Goal: Information Seeking & Learning: Learn about a topic

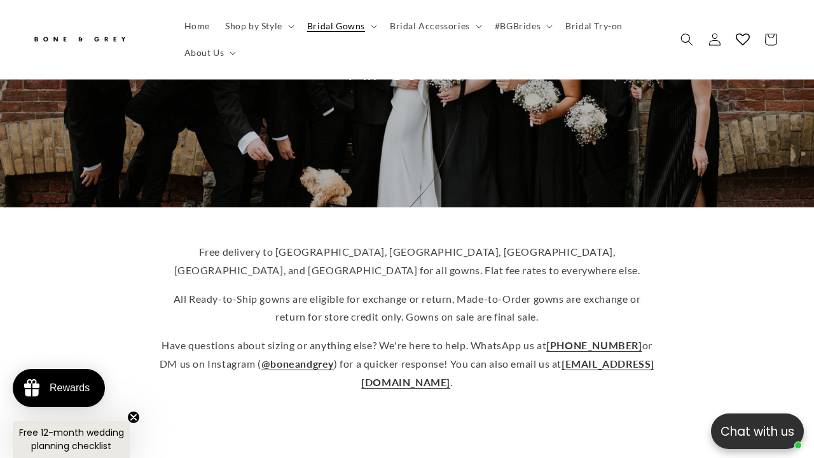
scroll to position [185, 0]
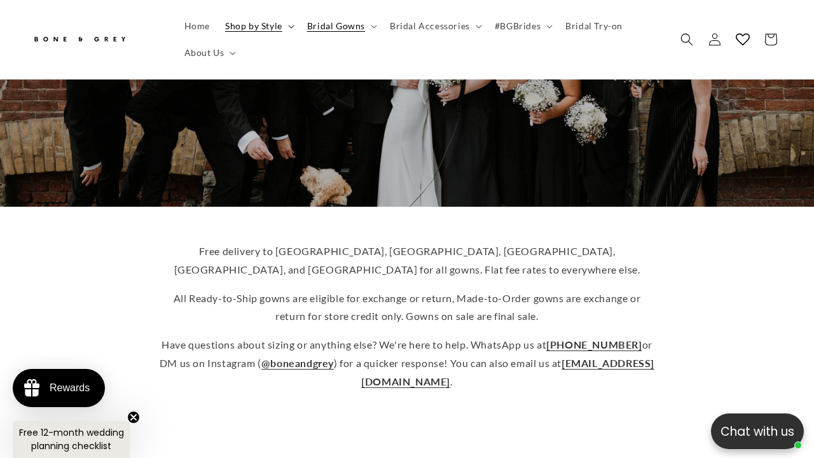
click at [270, 22] on span "Shop by Style" at bounding box center [253, 25] width 57 height 11
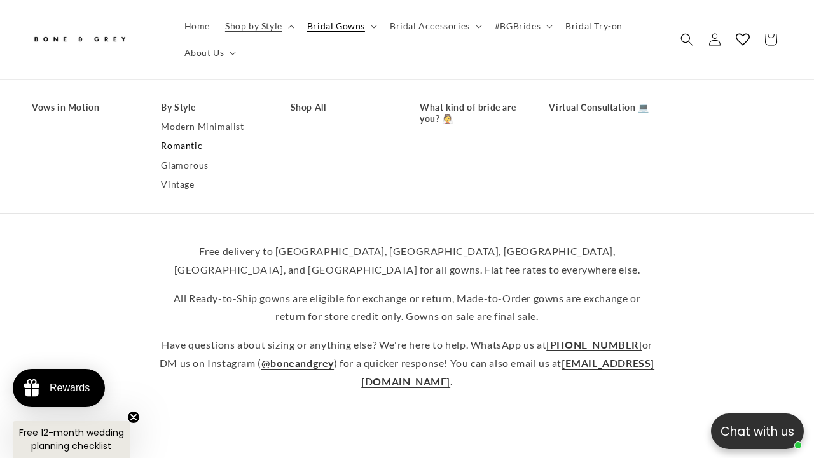
scroll to position [0, 537]
click at [441, 110] on link "What kind of bride are you? 👰" at bounding box center [472, 113] width 104 height 31
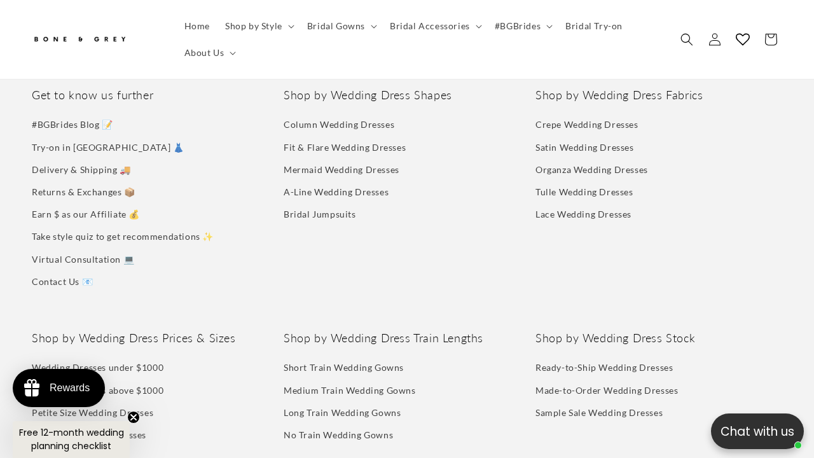
scroll to position [0, 268]
click at [177, 225] on link "Take style quiz to get recommendations ✨" at bounding box center [123, 236] width 182 height 22
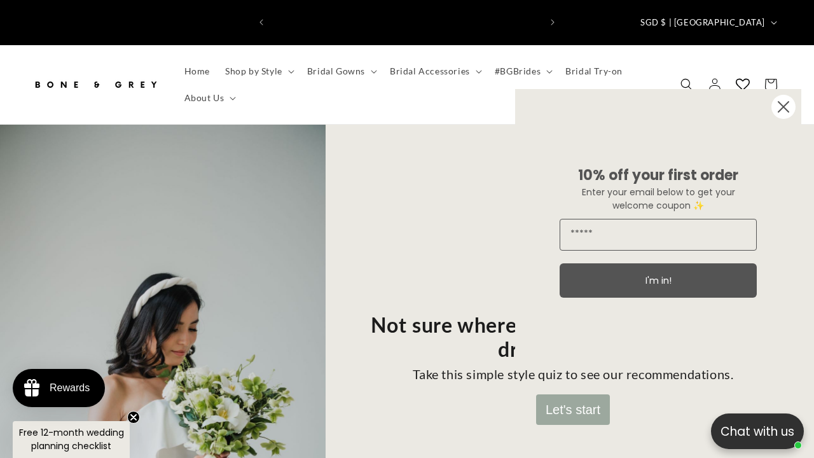
click at [785, 110] on circle "Close dialog" at bounding box center [784, 107] width 24 height 24
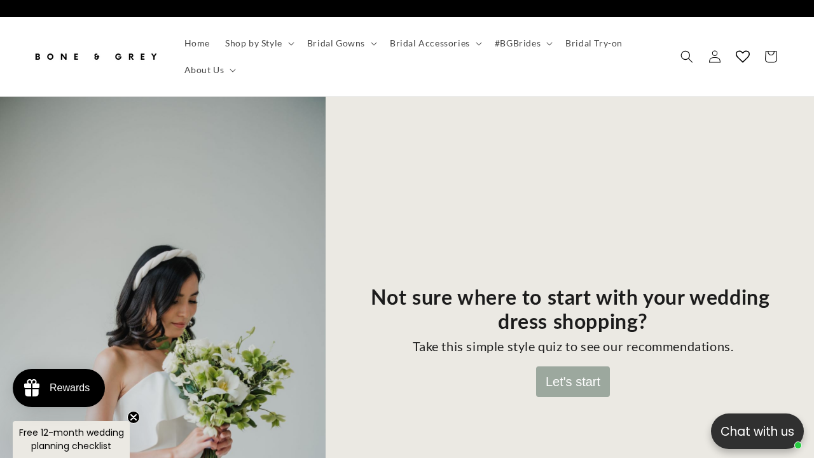
scroll to position [76, 0]
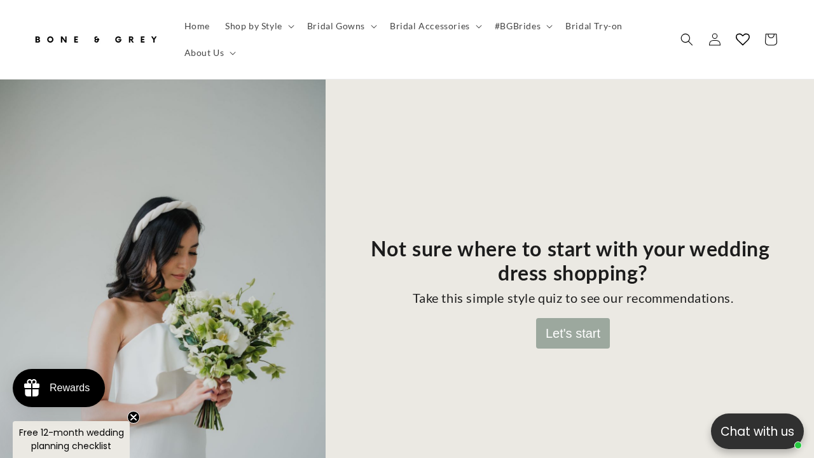
click at [560, 318] on button "Let's start" at bounding box center [573, 333] width 74 height 31
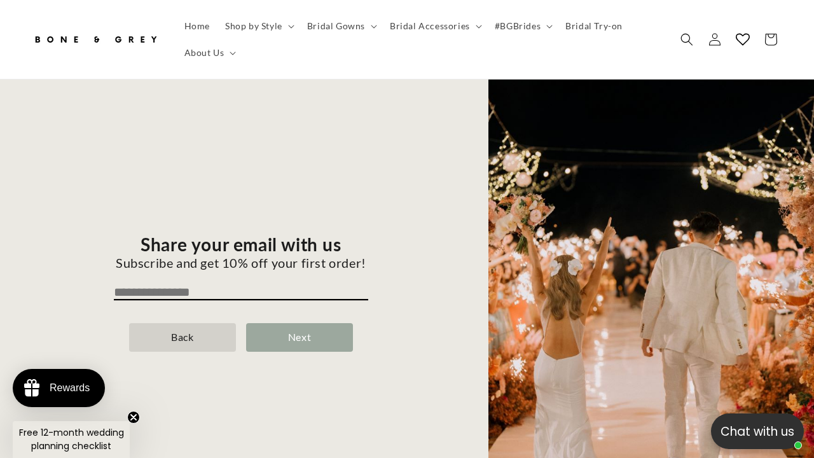
click at [188, 323] on div "Back" at bounding box center [182, 337] width 107 height 29
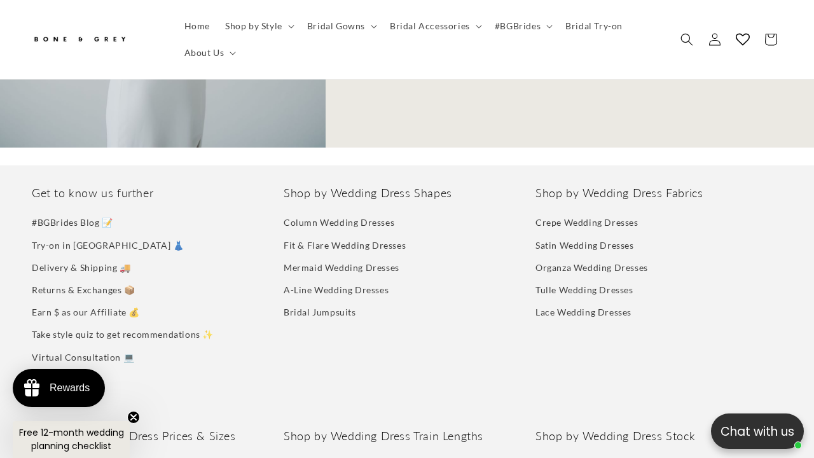
scroll to position [0, 537]
click at [359, 279] on link "A-Line Wedding Dresses" at bounding box center [336, 290] width 105 height 22
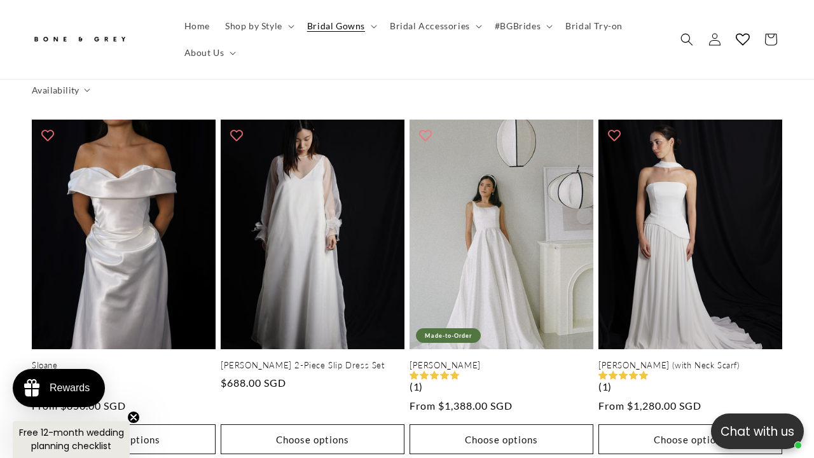
scroll to position [688, 0]
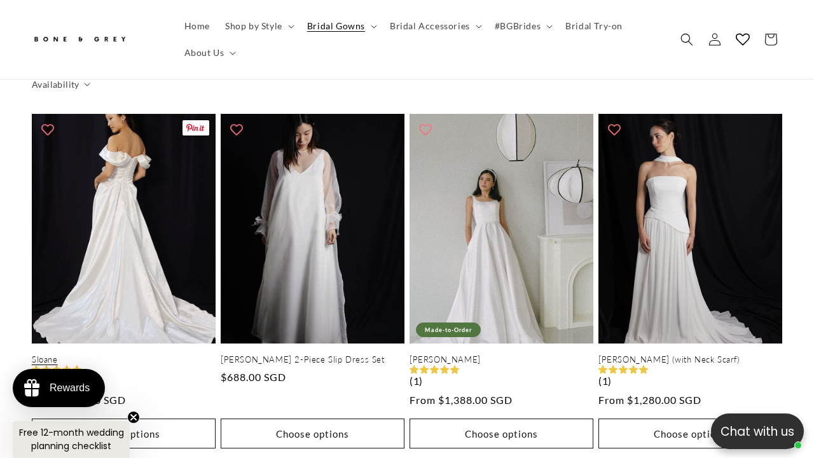
click at [194, 354] on link "Sloane" at bounding box center [124, 359] width 184 height 11
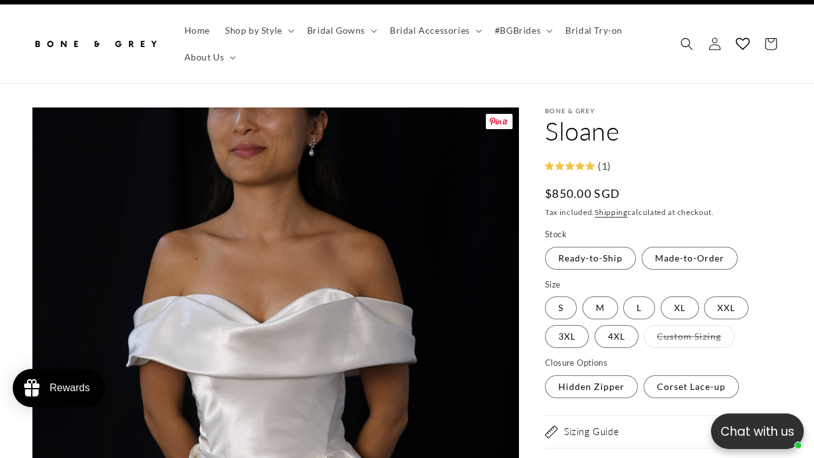
scroll to position [59, 0]
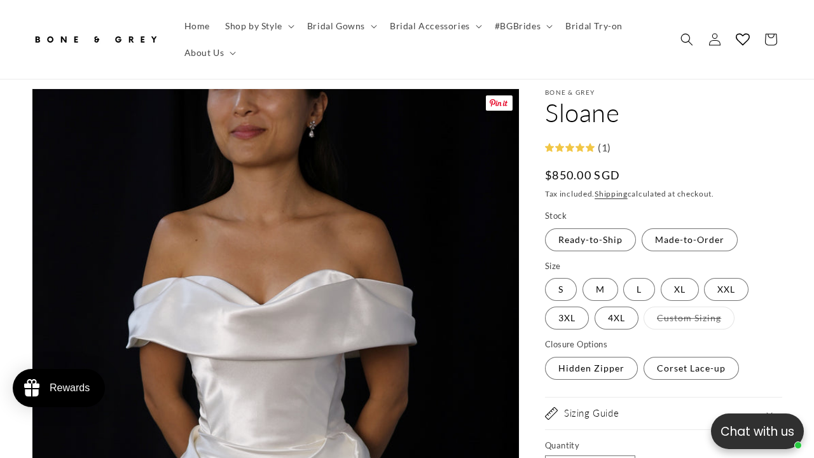
click at [702, 210] on fieldset "Stock Ready-to-Ship Variant sold out or unavailable Made-to-Order Variant sold …" at bounding box center [663, 231] width 237 height 43
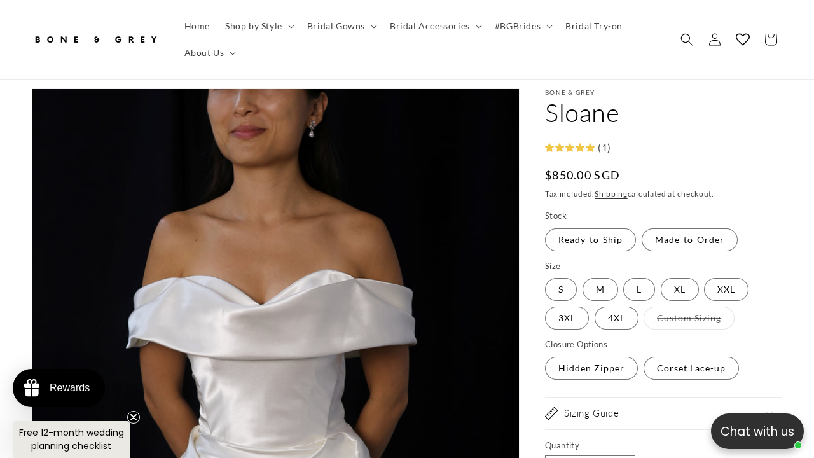
scroll to position [0, 268]
click at [688, 228] on label "Made-to-Order Variant sold out or unavailable" at bounding box center [690, 239] width 96 height 23
click at [598, 228] on label "Ready-to-Ship Variant sold out or unavailable" at bounding box center [590, 239] width 91 height 23
click at [672, 228] on label "Made-to-Order Variant sold out or unavailable" at bounding box center [690, 239] width 96 height 23
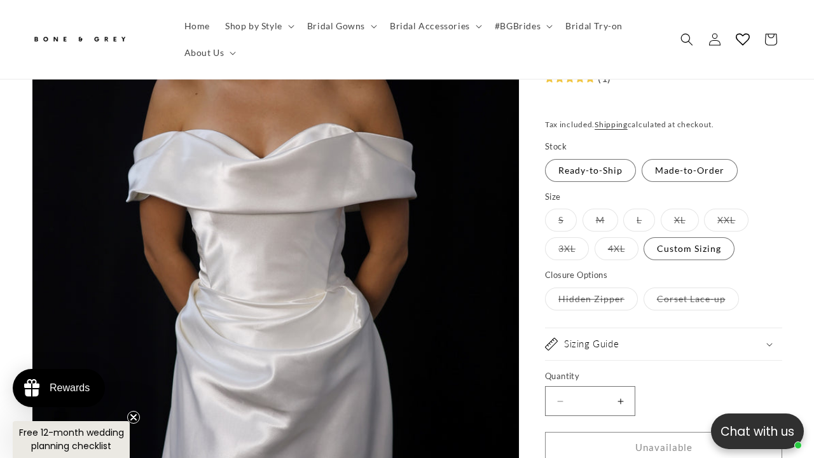
scroll to position [222, 0]
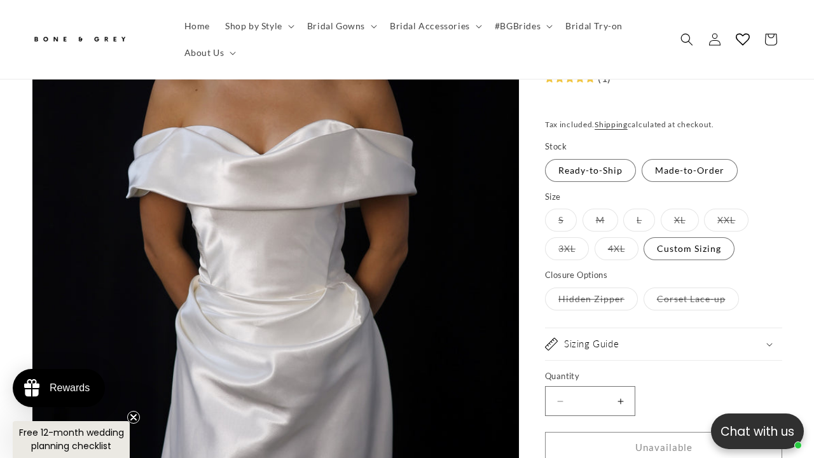
click at [623, 347] on div "Sizing Guide" at bounding box center [663, 344] width 237 height 13
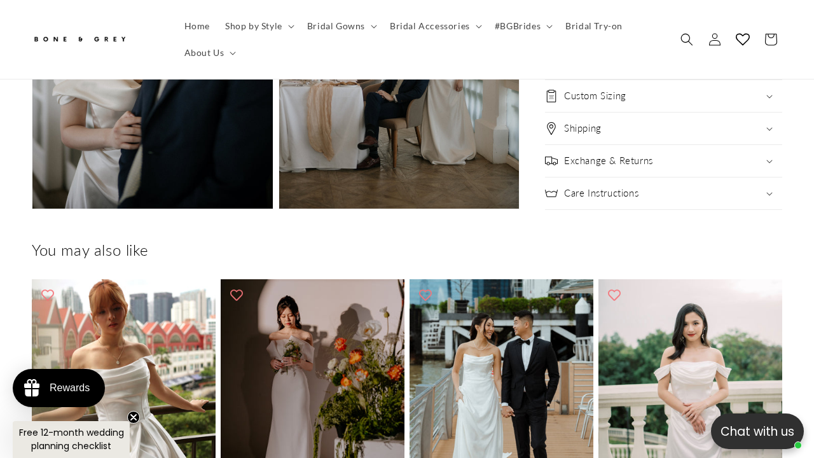
scroll to position [3279, 0]
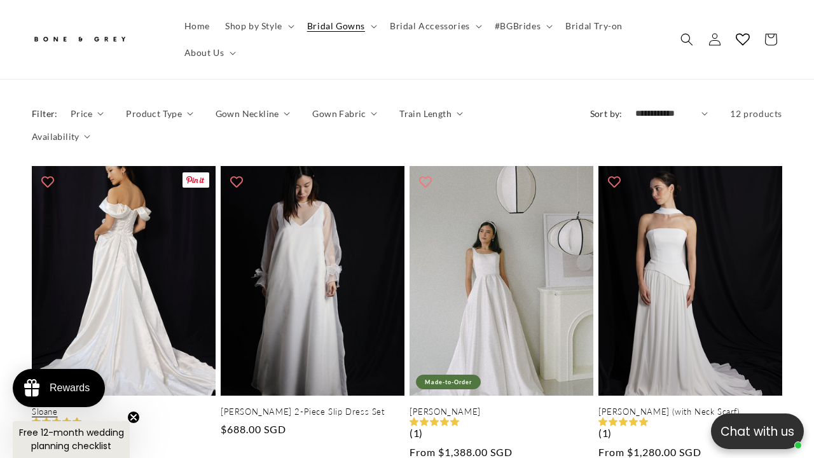
scroll to position [614, 0]
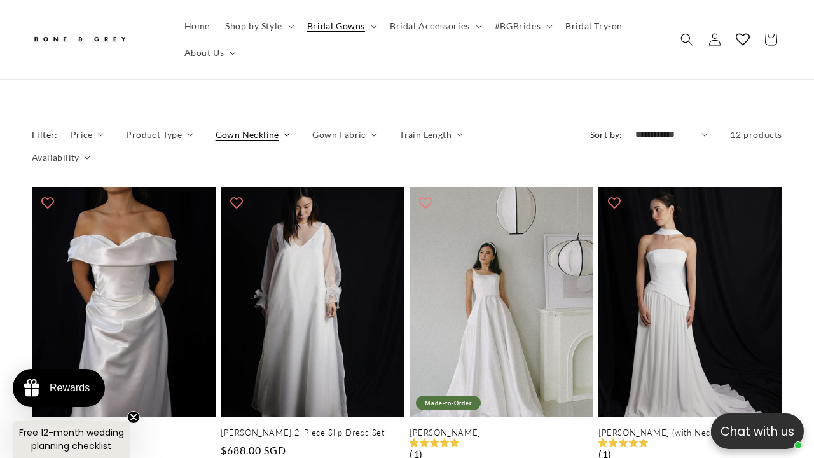
click at [268, 128] on span "Gown Neckline" at bounding box center [248, 134] width 64 height 13
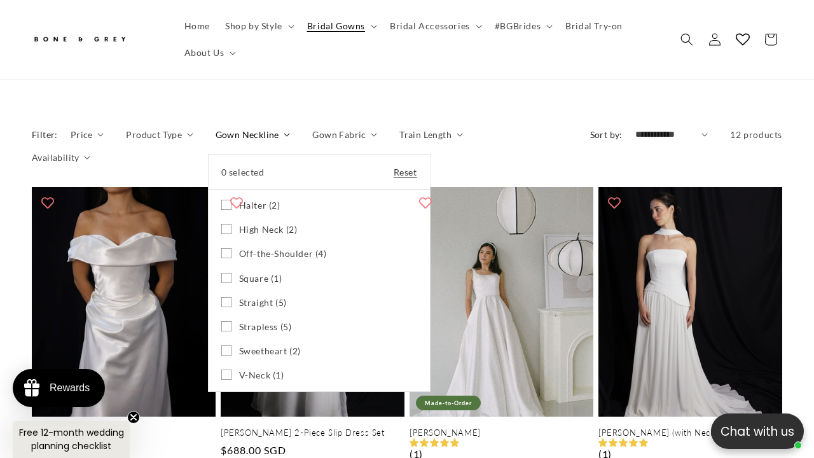
click at [275, 224] on span "High Neck (2)" at bounding box center [268, 229] width 59 height 11
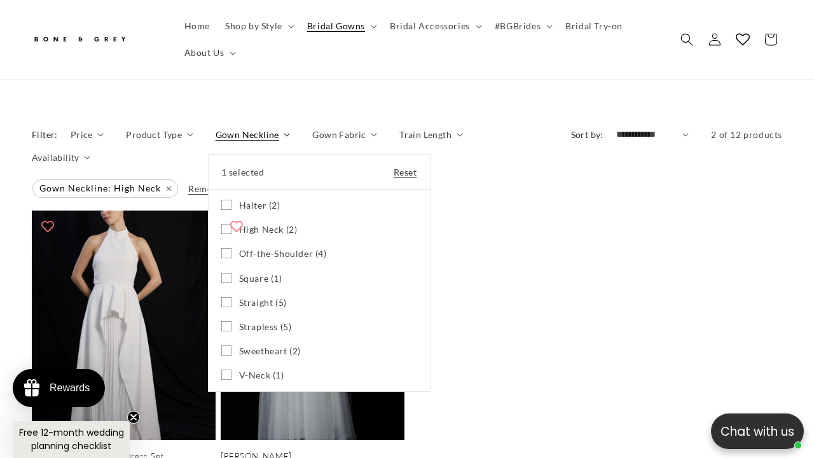
click at [291, 141] on summary "Gown Neckline" at bounding box center [253, 134] width 75 height 13
